Goal: Information Seeking & Learning: Learn about a topic

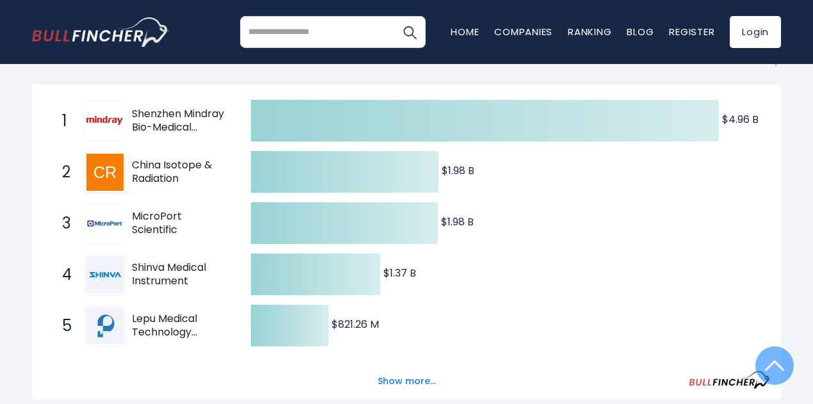
scroll to position [257, 0]
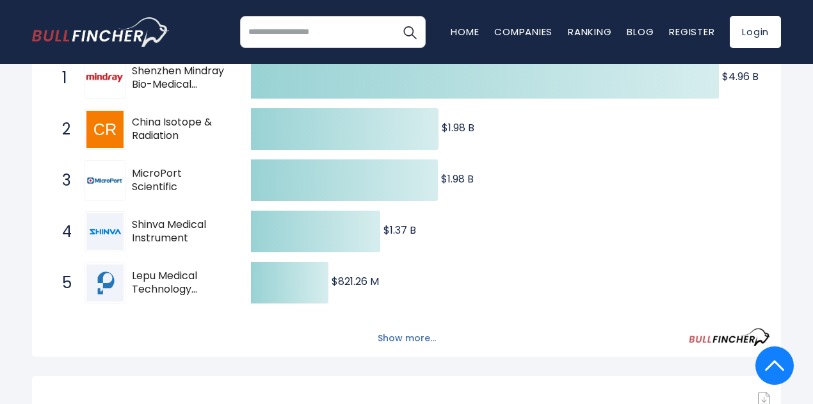
click at [411, 349] on button "Show more..." at bounding box center [407, 338] width 74 height 21
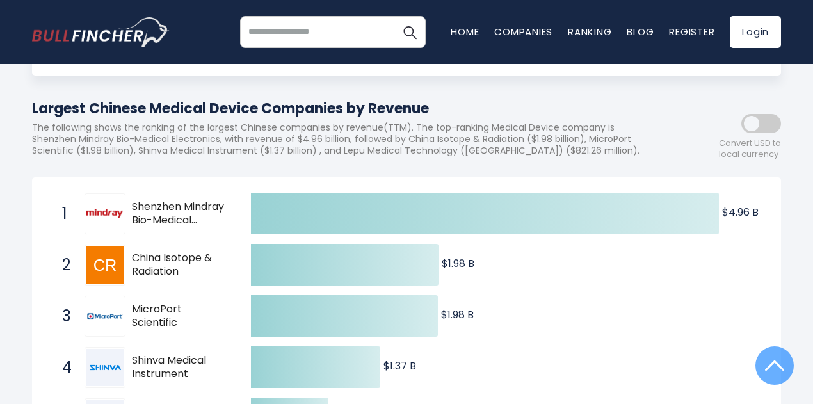
scroll to position [84, 0]
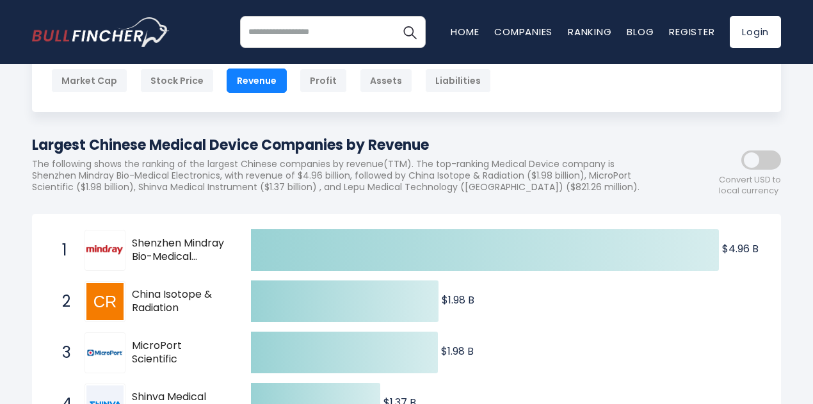
click at [763, 170] on span at bounding box center [761, 159] width 40 height 19
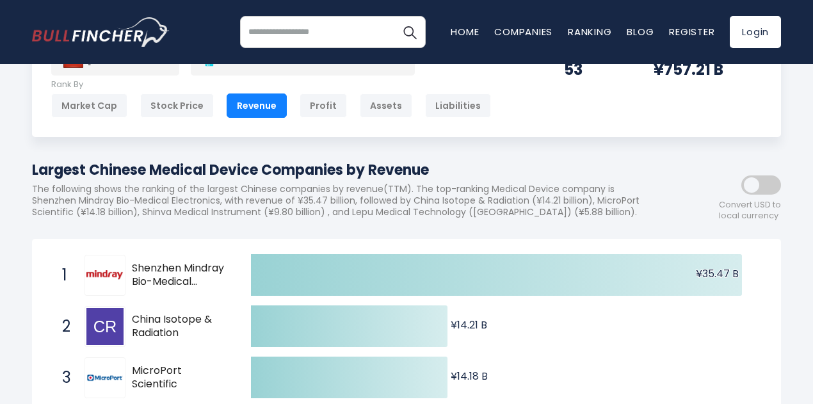
scroll to position [128, 0]
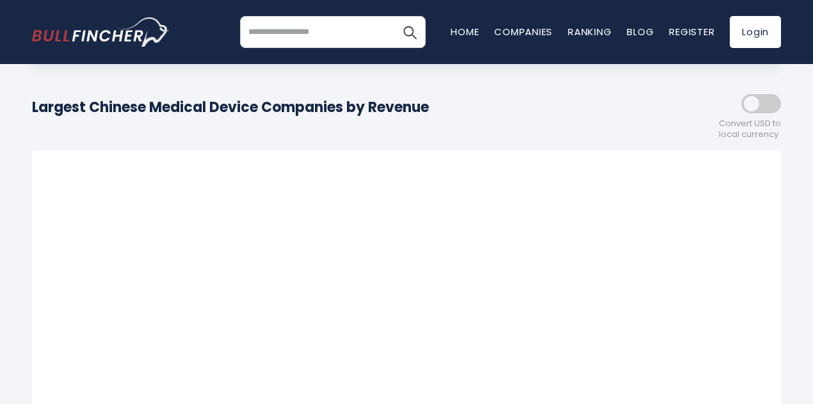
scroll to position [129, 0]
